Goal: Task Accomplishment & Management: Manage account settings

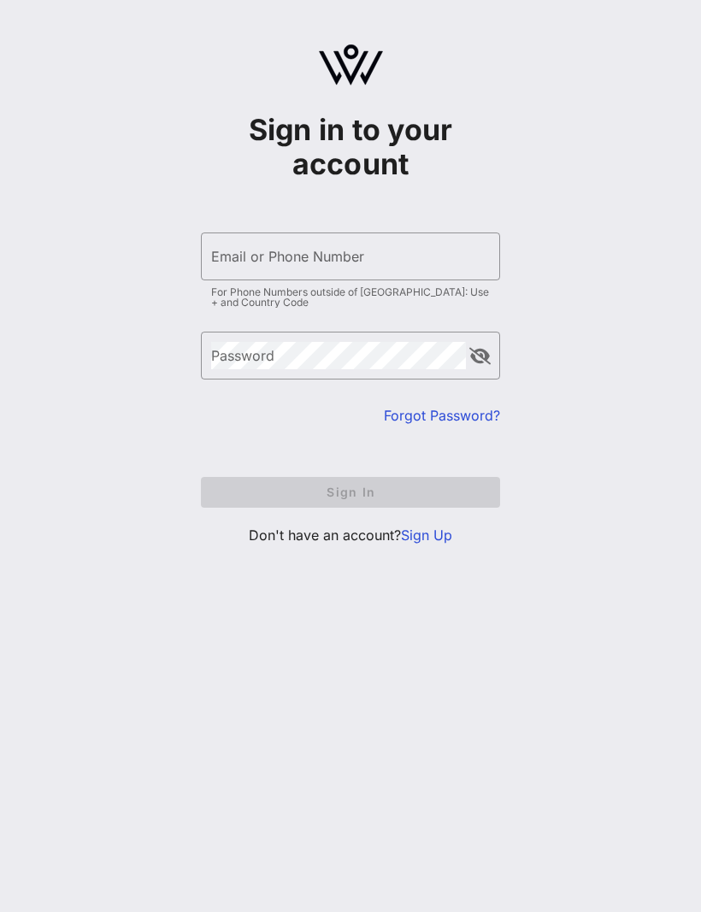
click at [377, 257] on input "Email or Phone Number" at bounding box center [350, 256] width 279 height 27
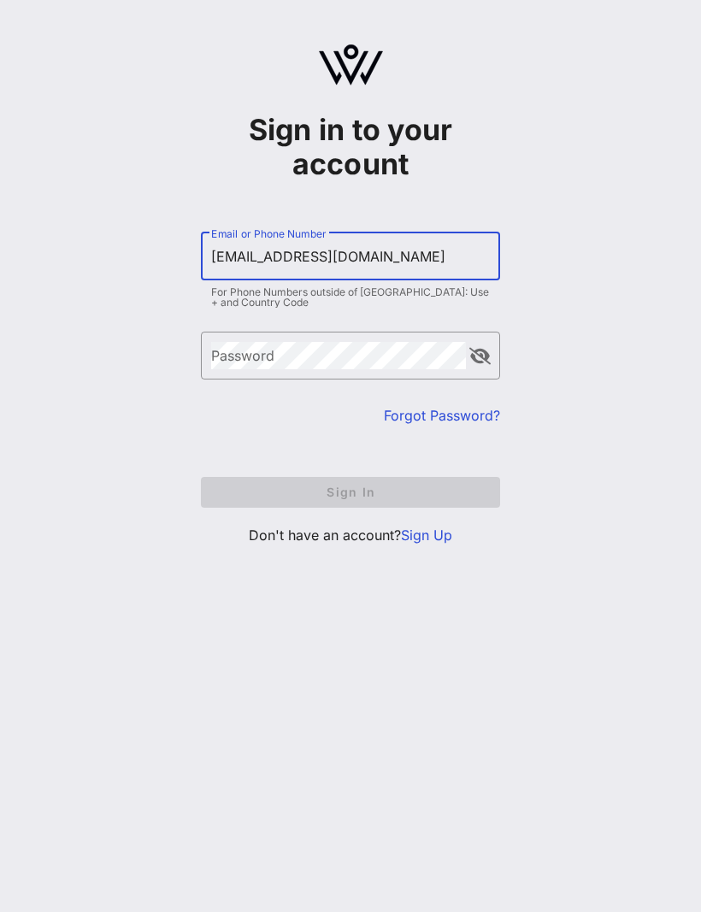
type input "[EMAIL_ADDRESS][DOMAIN_NAME]"
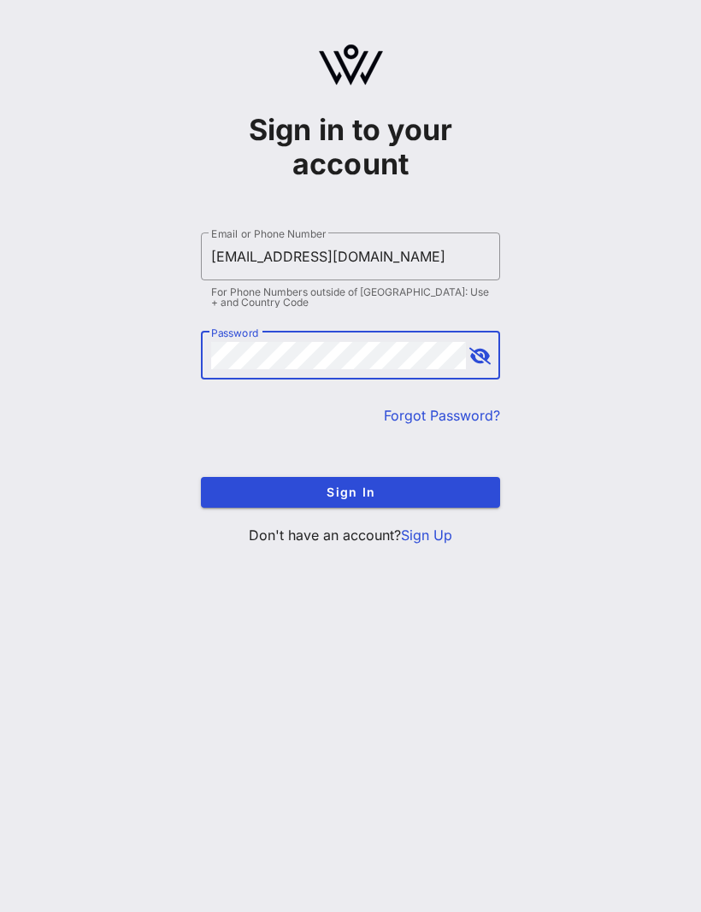
click at [426, 497] on span "Sign In" at bounding box center [350, 491] width 272 height 15
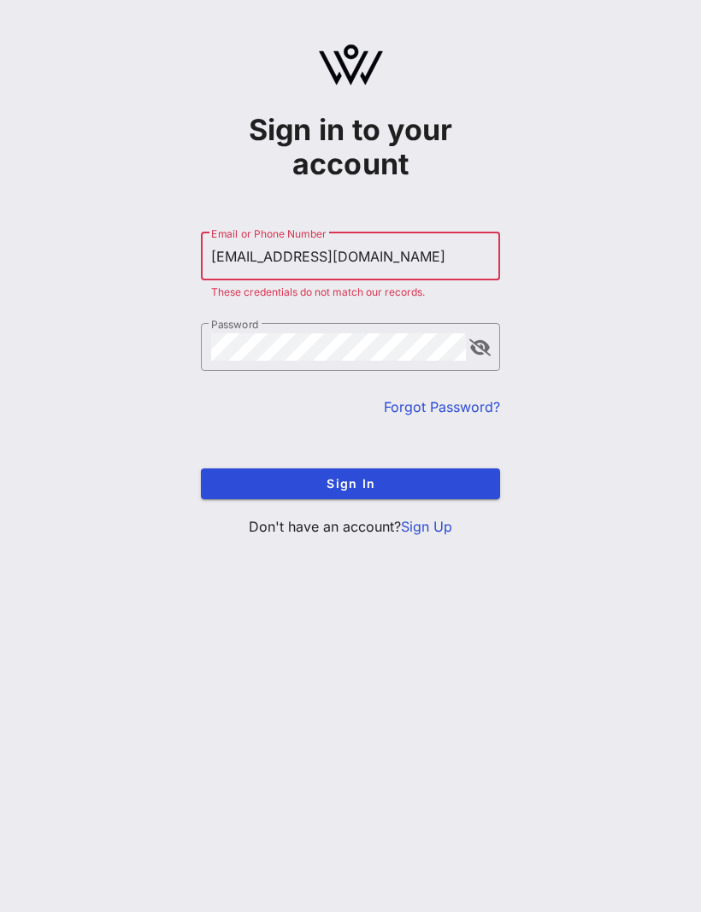
scroll to position [57, 0]
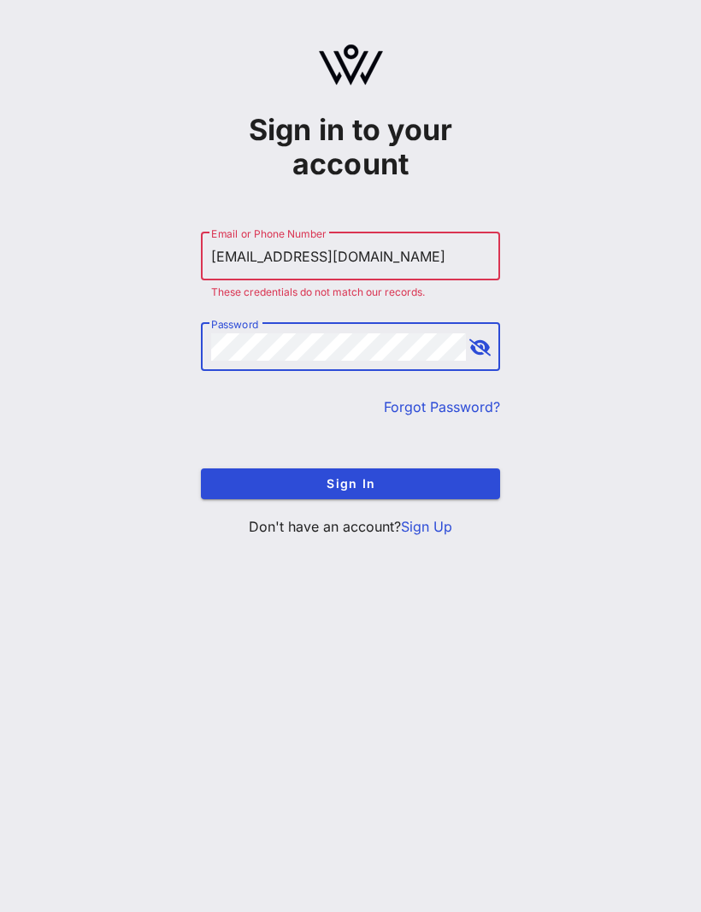
click at [416, 476] on span "Sign In" at bounding box center [350, 483] width 272 height 15
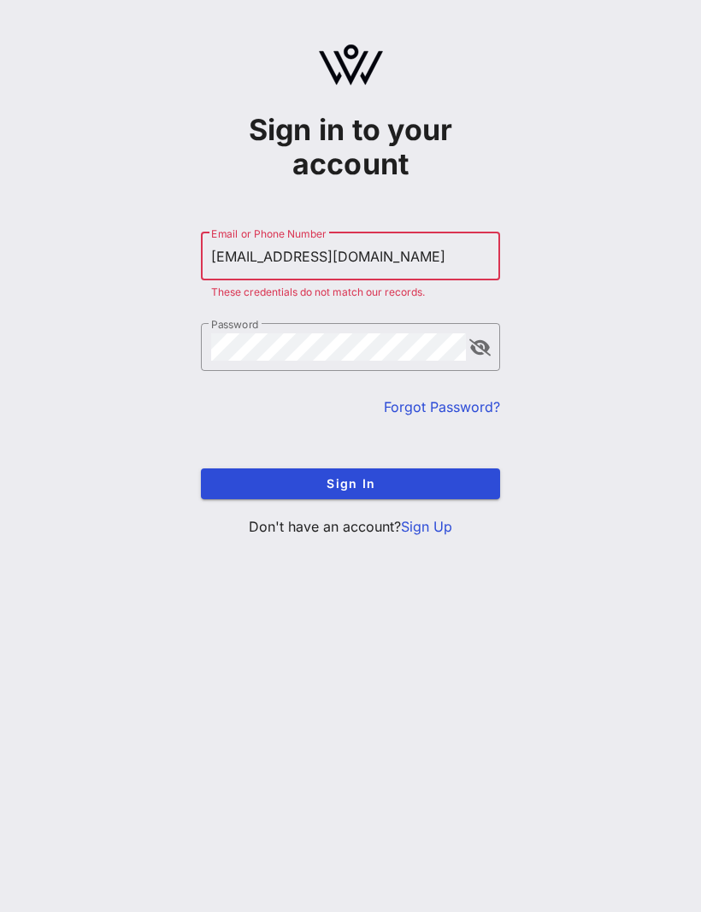
click at [455, 398] on link "Forgot Password?" at bounding box center [442, 406] width 116 height 17
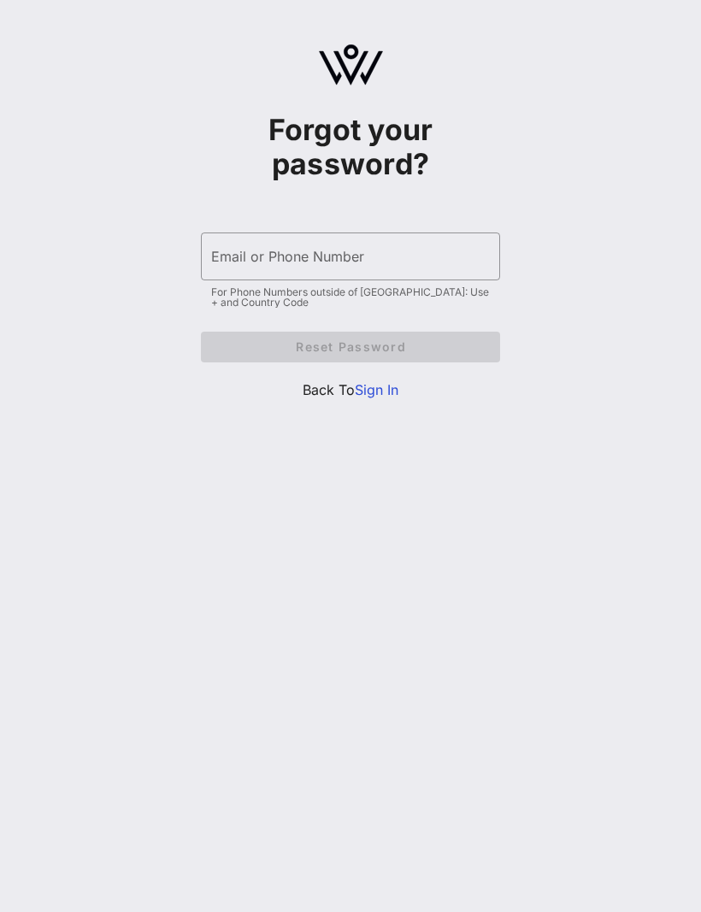
click at [412, 247] on input "Email or Phone Number" at bounding box center [350, 256] width 279 height 27
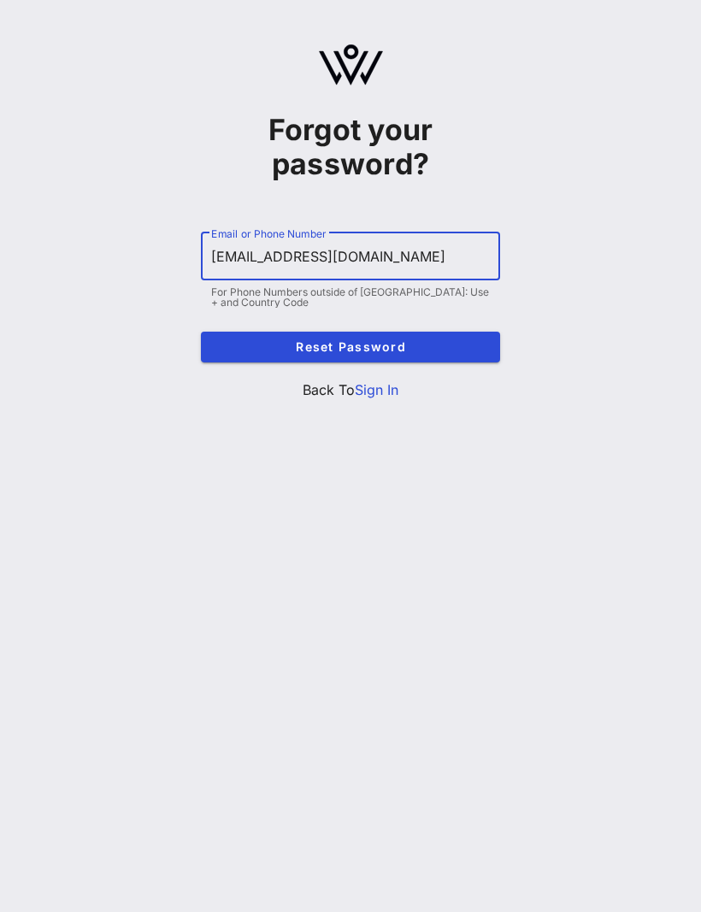
type input "[EMAIL_ADDRESS][DOMAIN_NAME]"
click at [436, 339] on span "Reset Password" at bounding box center [350, 346] width 272 height 15
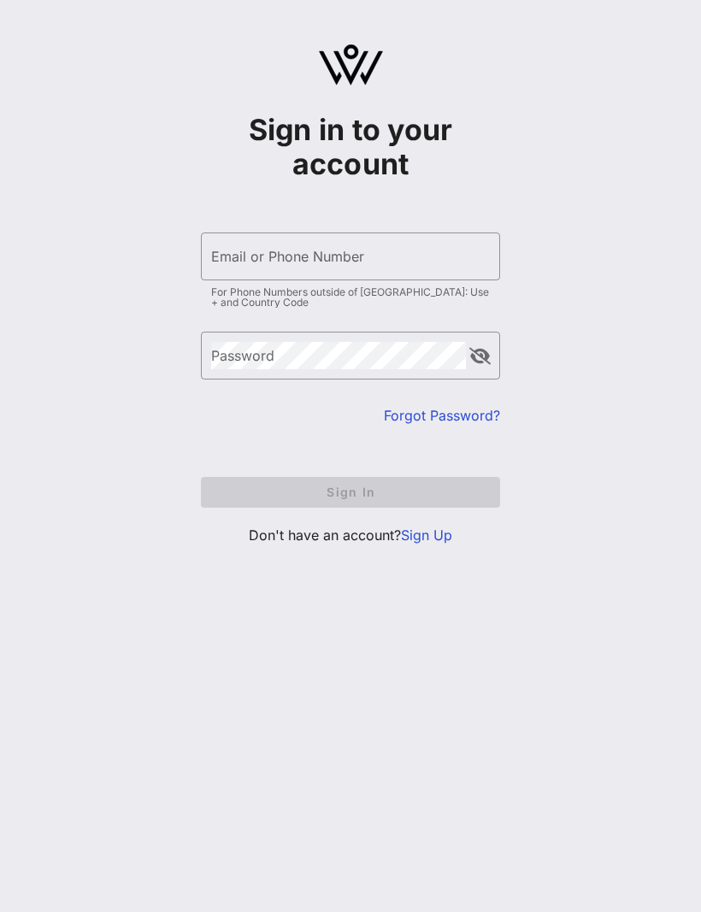
scroll to position [57, 0]
click at [397, 243] on input "Email or Phone Number" at bounding box center [350, 256] width 279 height 27
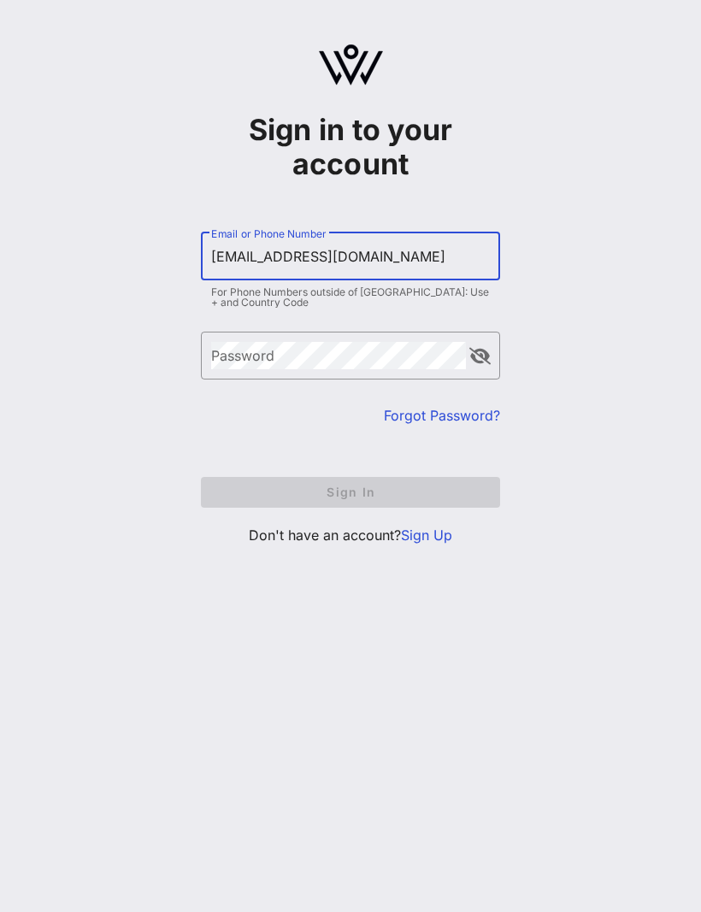
type input "[EMAIL_ADDRESS][DOMAIN_NAME]"
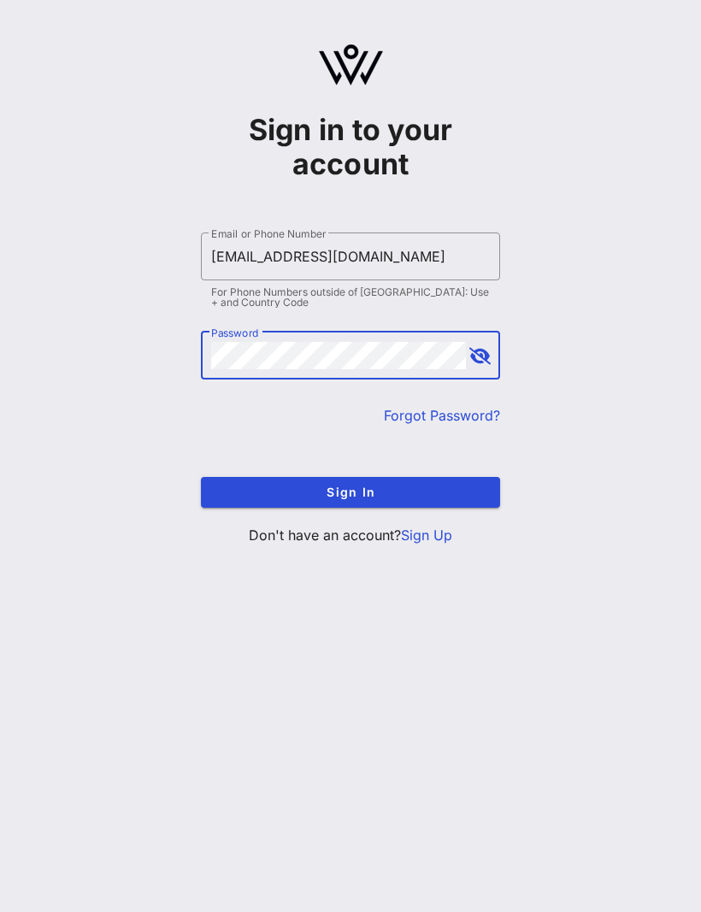
click at [420, 484] on span "Sign In" at bounding box center [350, 491] width 272 height 15
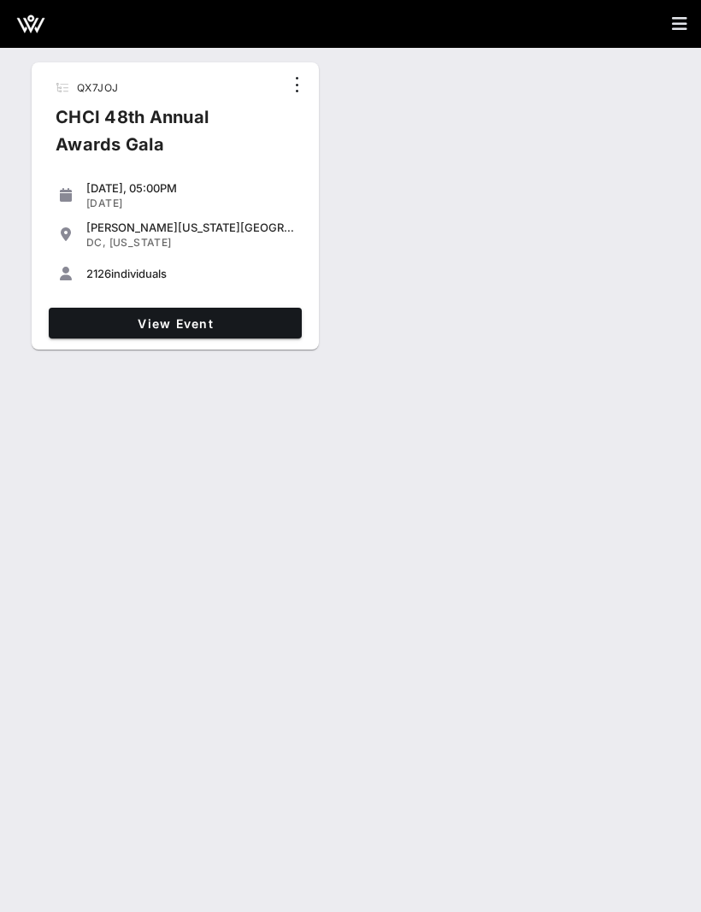
click at [228, 325] on span "View Event" at bounding box center [175, 323] width 239 height 15
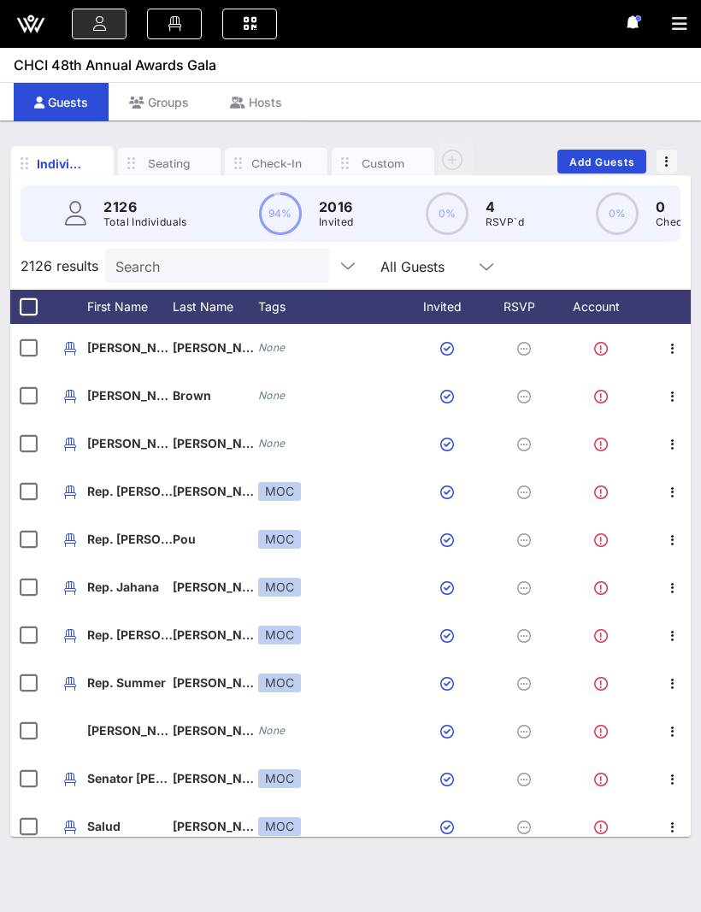
click at [275, 150] on div "Check-In" at bounding box center [276, 163] width 103 height 31
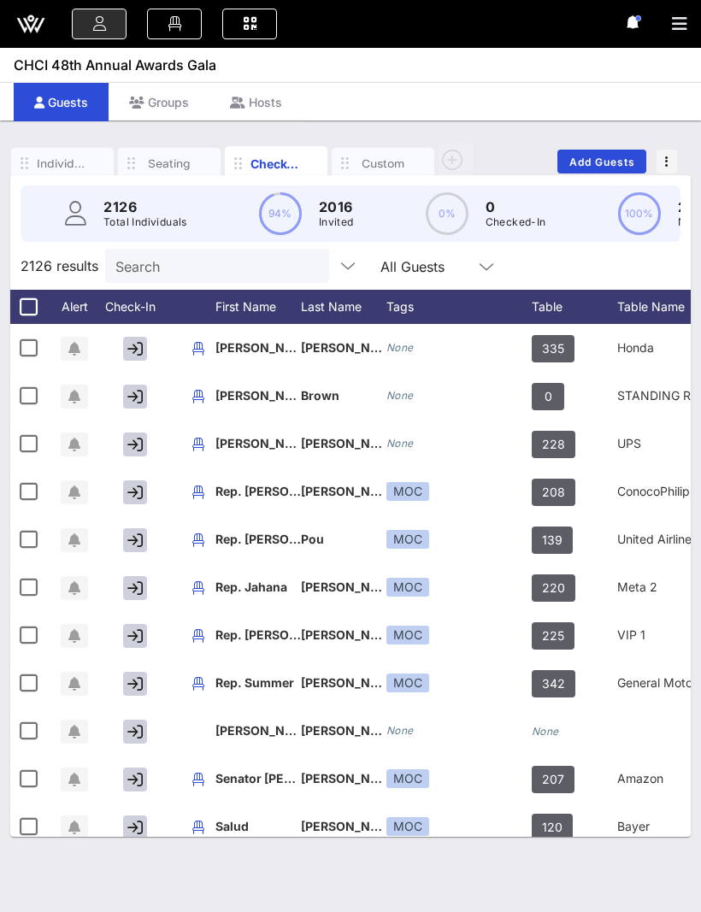
click at [263, 157] on div "Check-In" at bounding box center [275, 164] width 51 height 18
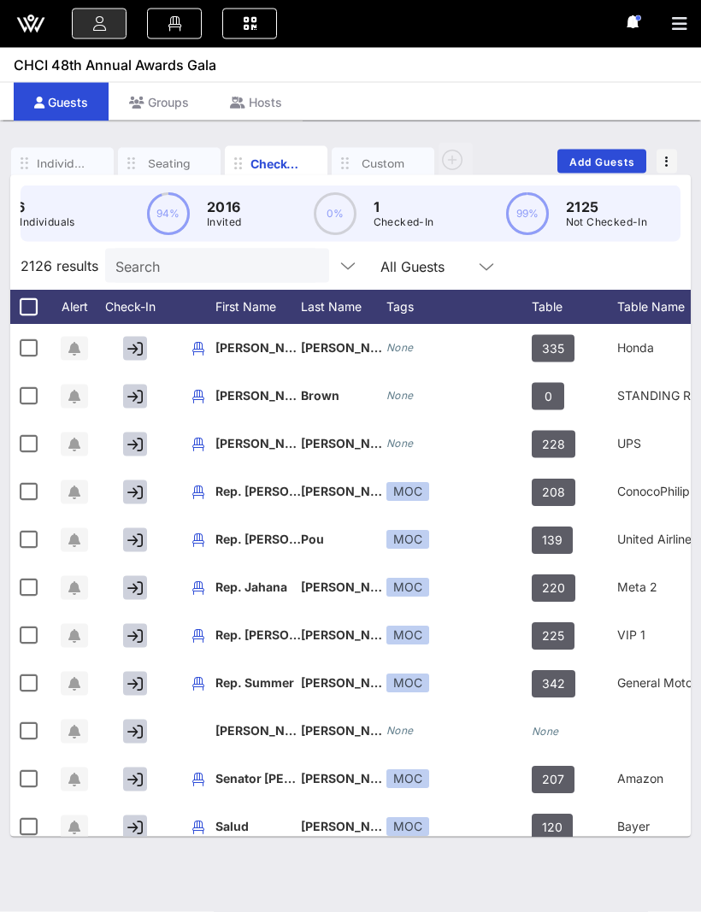
scroll to position [6, 0]
click at [252, 25] on icon at bounding box center [249, 24] width 19 height 2
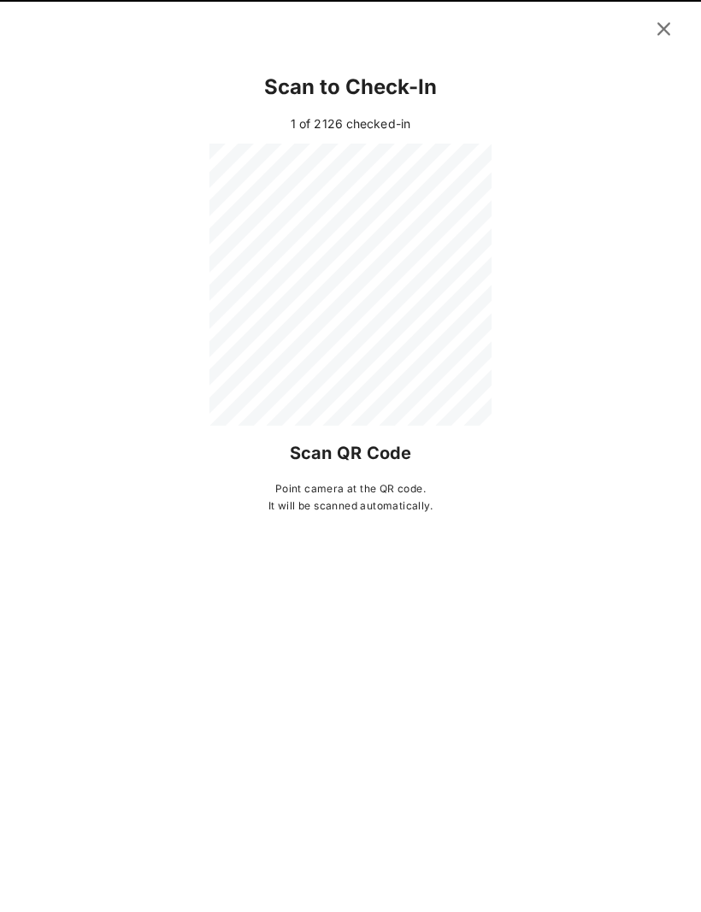
click at [669, 32] on icon at bounding box center [663, 29] width 31 height 31
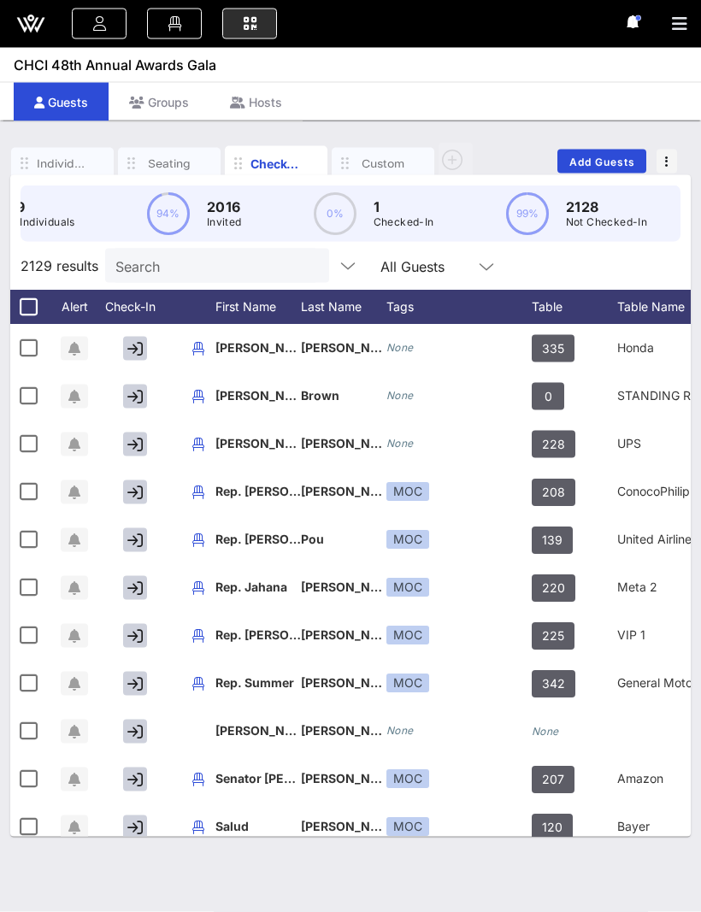
scroll to position [1, 0]
click at [0, 367] on div "Individuals Seating Check-In Custom Add Guests 2129 Total Individuals 94% 2016 …" at bounding box center [350, 515] width 701 height 791
click at [165, 893] on div "Individuals Seating Check-In Custom Add Guests 2128 Total Individuals 94% 2018 …" at bounding box center [350, 515] width 701 height 791
